Goal: Task Accomplishment & Management: Manage account settings

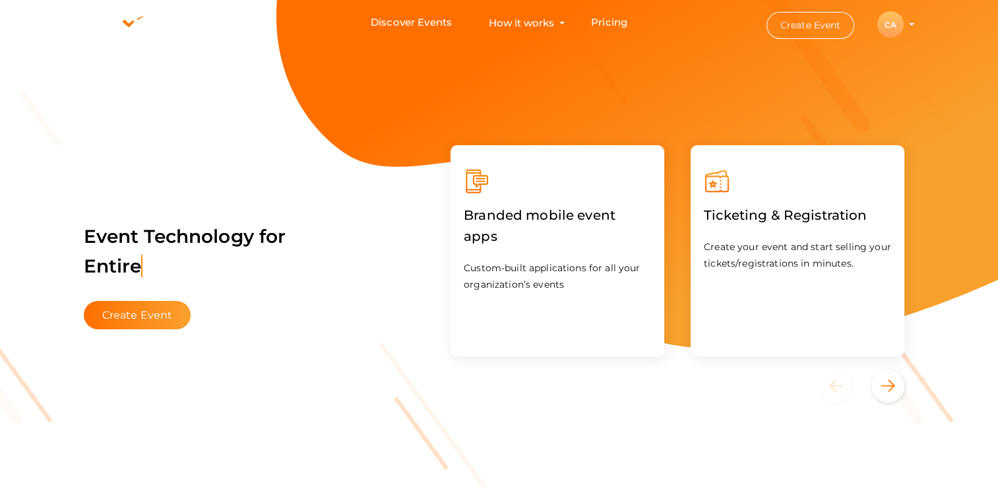
click at [623, 28] on div "CA" at bounding box center [890, 24] width 26 height 26
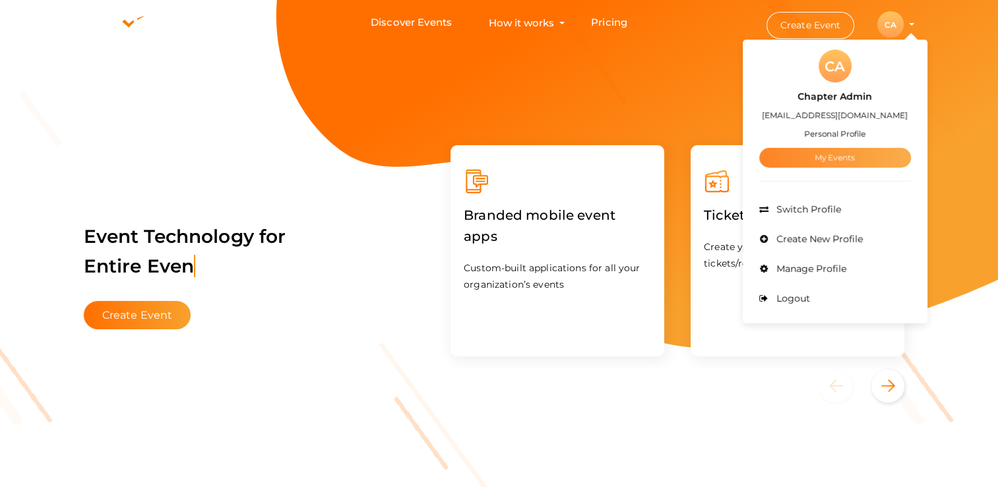
click at [623, 164] on link "My Events" at bounding box center [835, 158] width 152 height 20
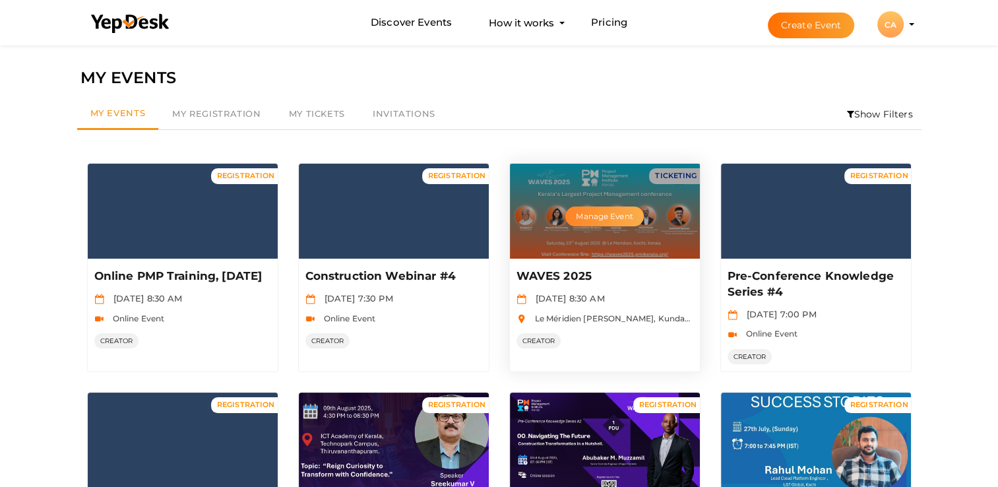
click at [588, 219] on button "Manage Event" at bounding box center [604, 216] width 78 height 20
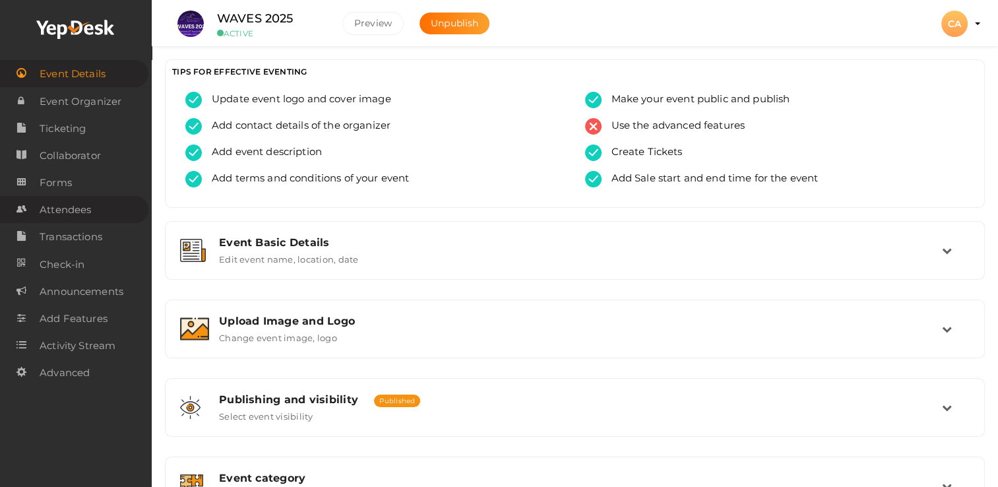
click at [88, 216] on span "Attendees" at bounding box center [65, 210] width 51 height 26
